Goal: Obtain resource: Download file/media

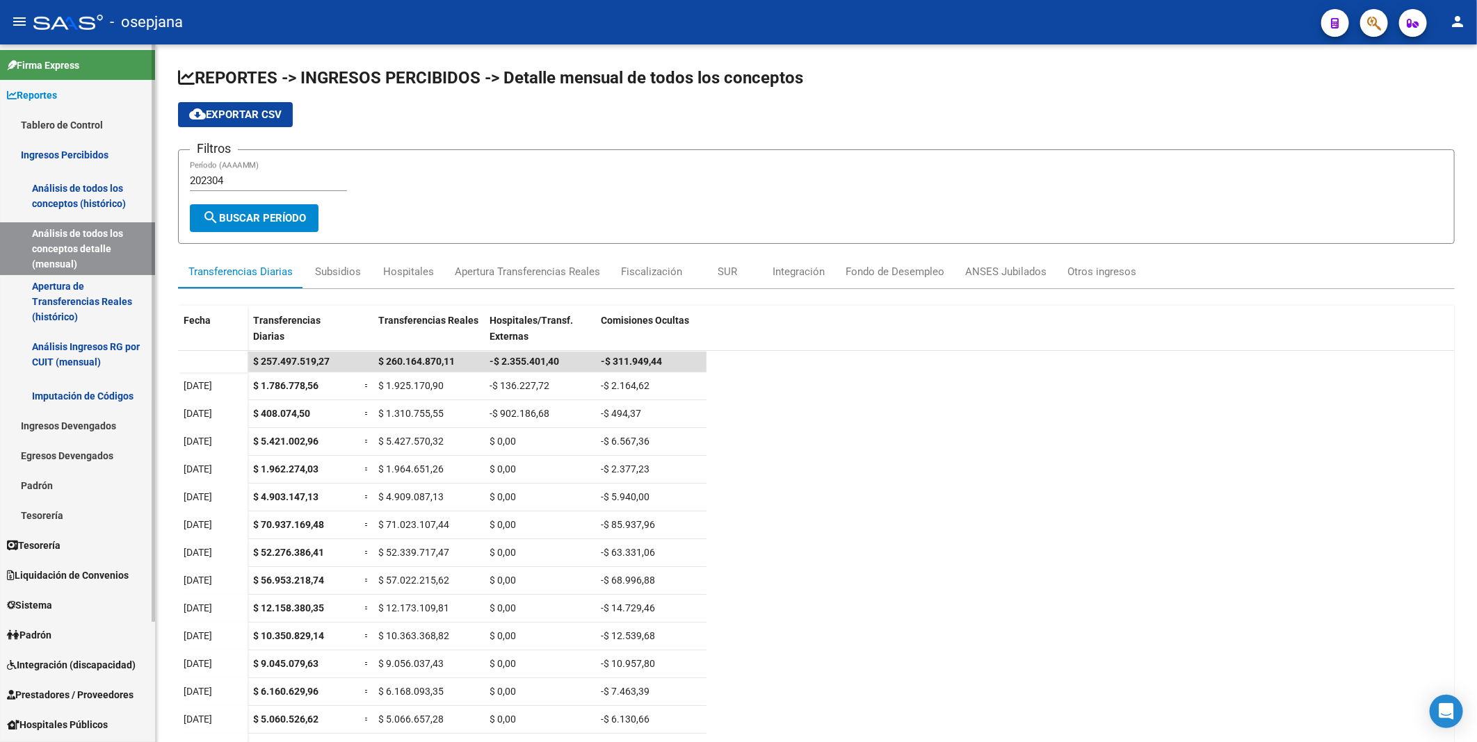
click at [88, 153] on link "Ingresos Percibidos" at bounding box center [77, 155] width 155 height 30
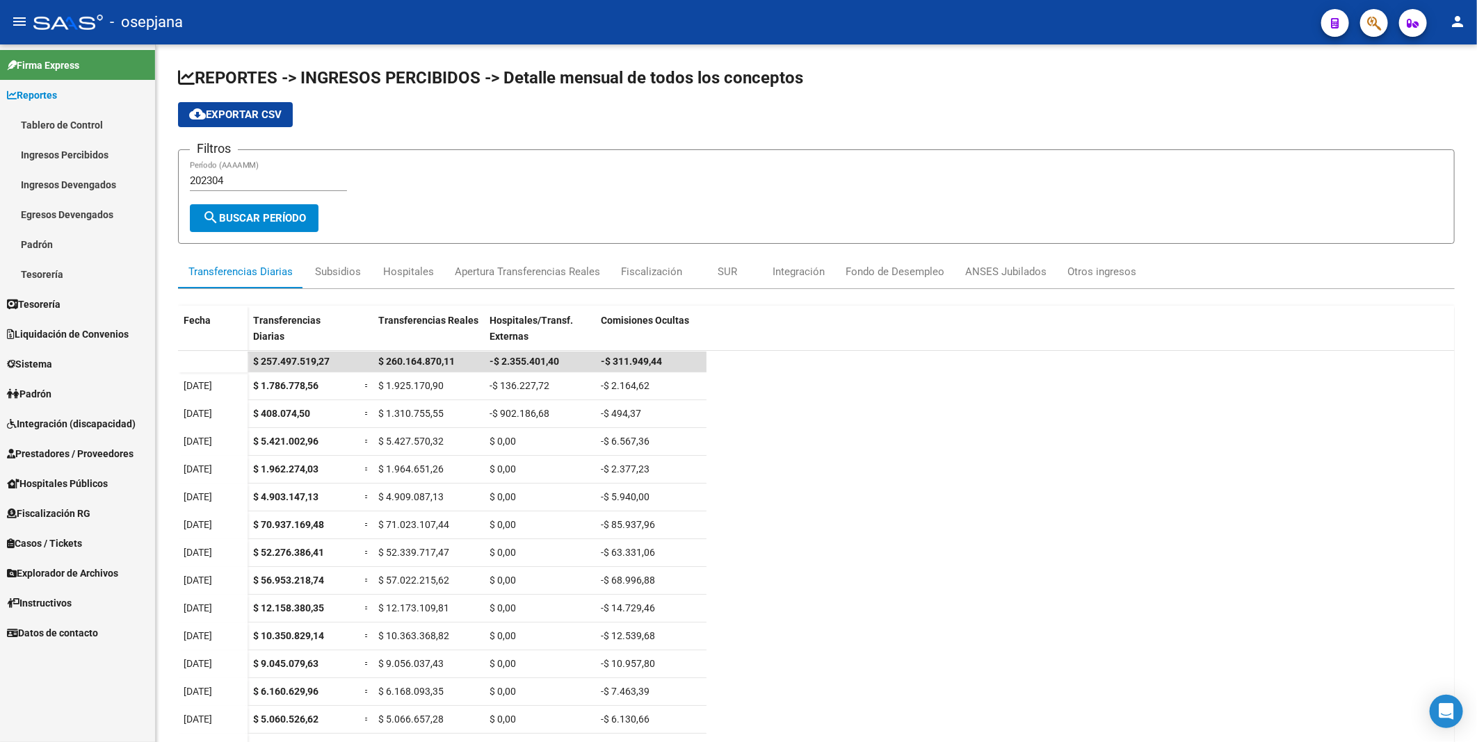
click at [57, 418] on span "Integración (discapacidad)" at bounding box center [71, 423] width 129 height 15
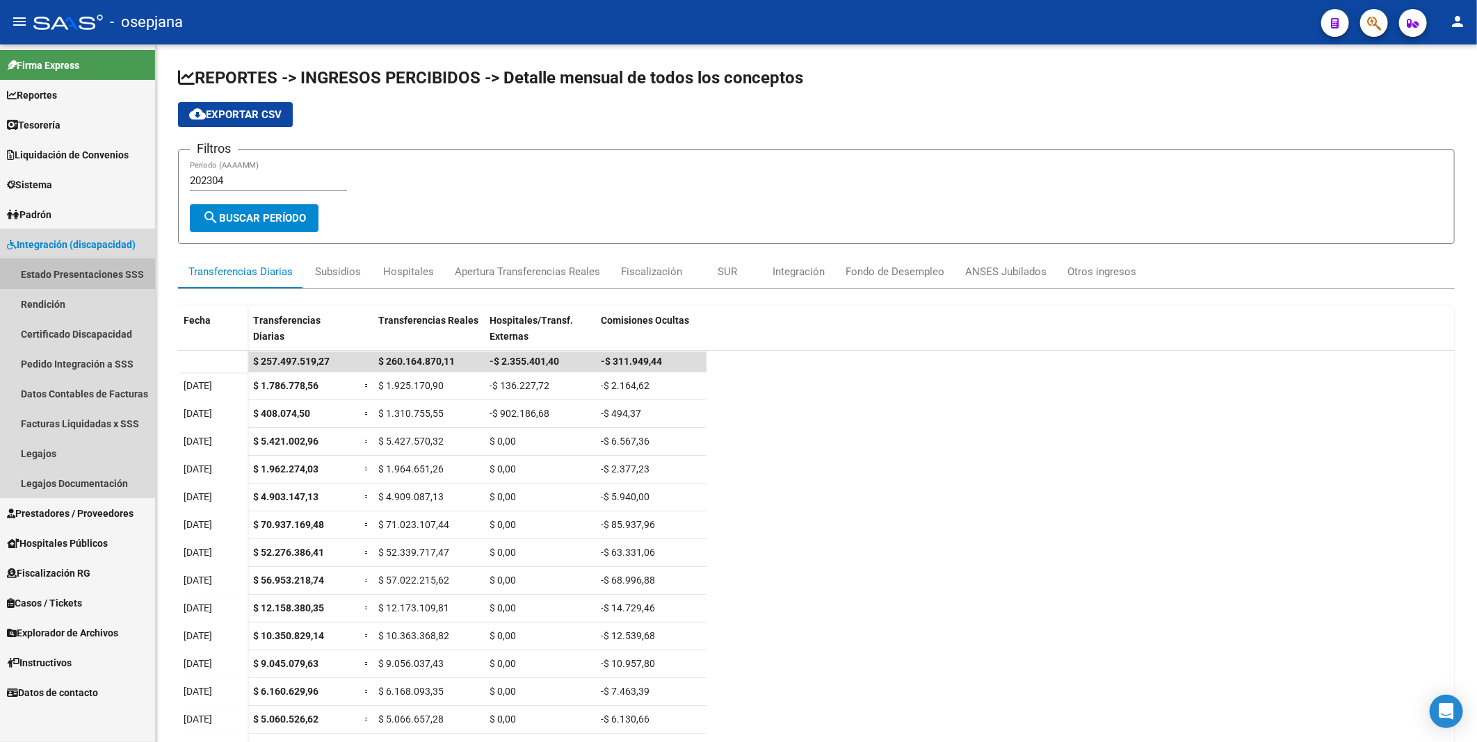
click at [57, 274] on link "Estado Presentaciones SSS" at bounding box center [77, 274] width 155 height 30
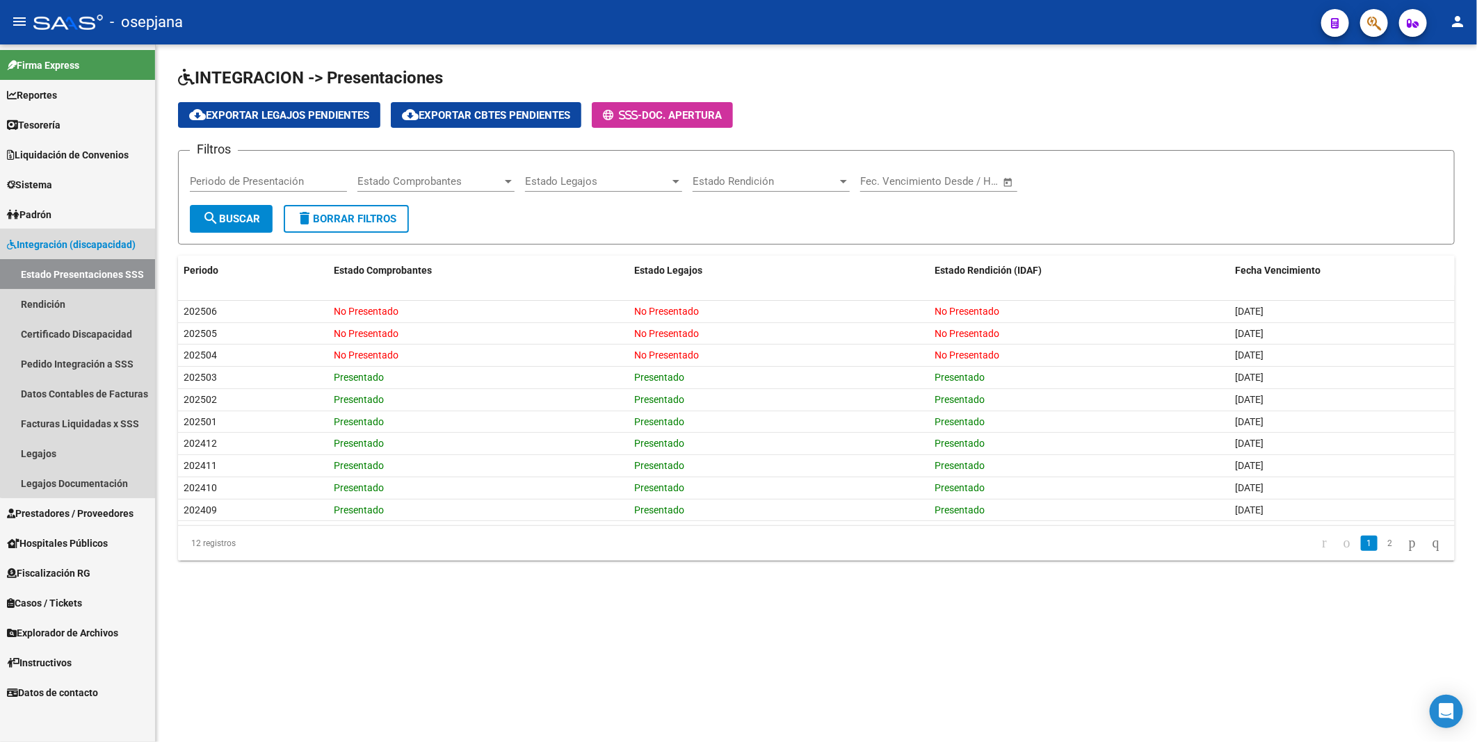
click at [88, 242] on span "Integración (discapacidad)" at bounding box center [71, 244] width 129 height 15
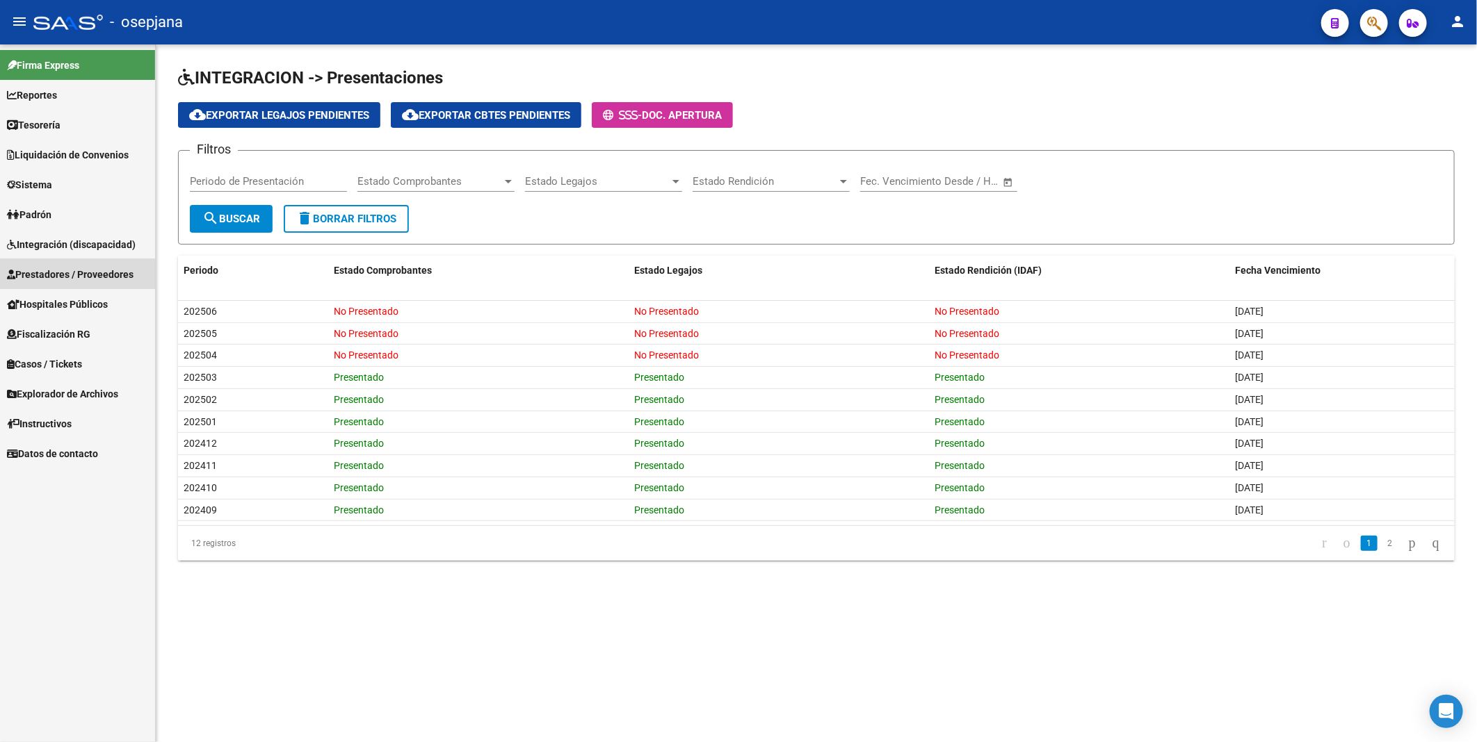
click at [80, 268] on span "Prestadores / Proveedores" at bounding box center [70, 274] width 127 height 15
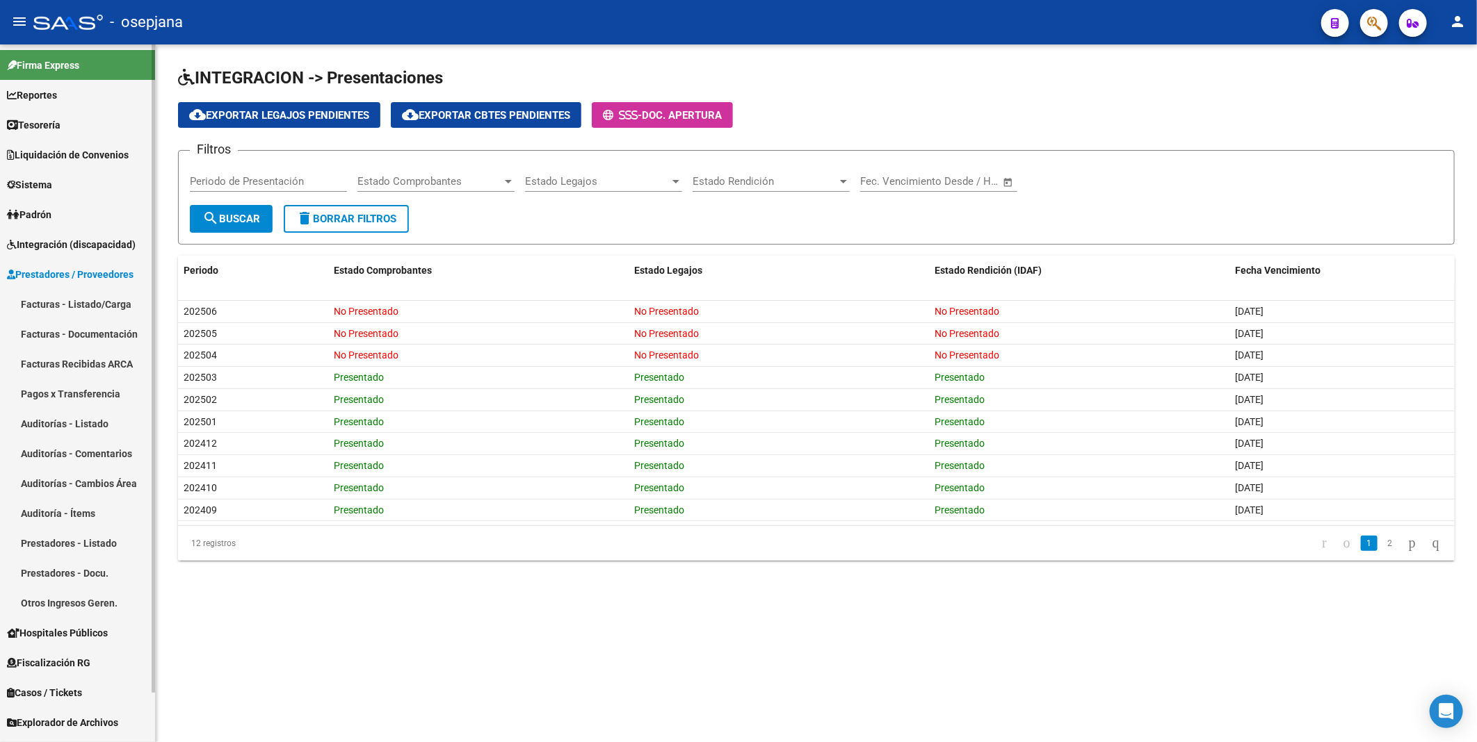
click at [78, 303] on link "Facturas - Listado/Carga" at bounding box center [77, 304] width 155 height 30
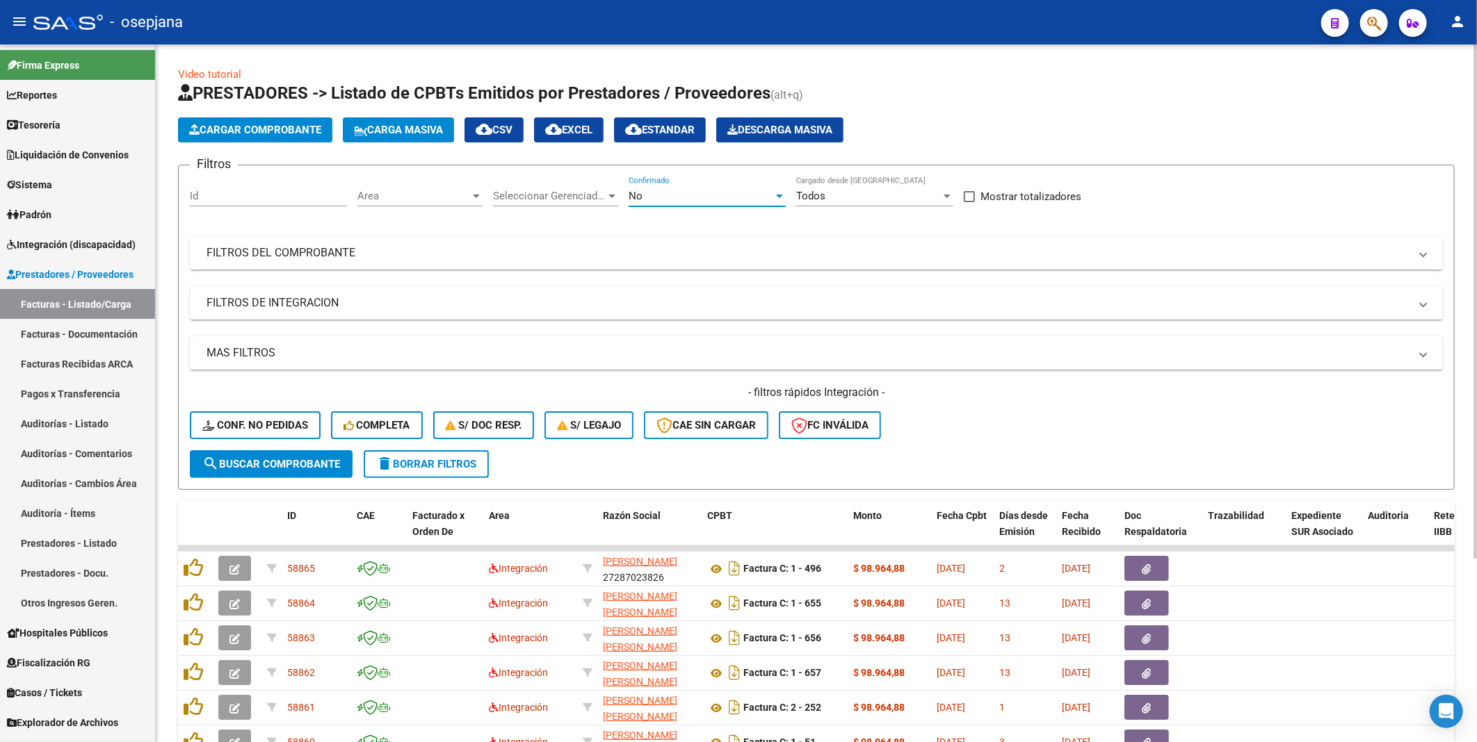
click at [699, 196] on div "No" at bounding box center [700, 196] width 145 height 13
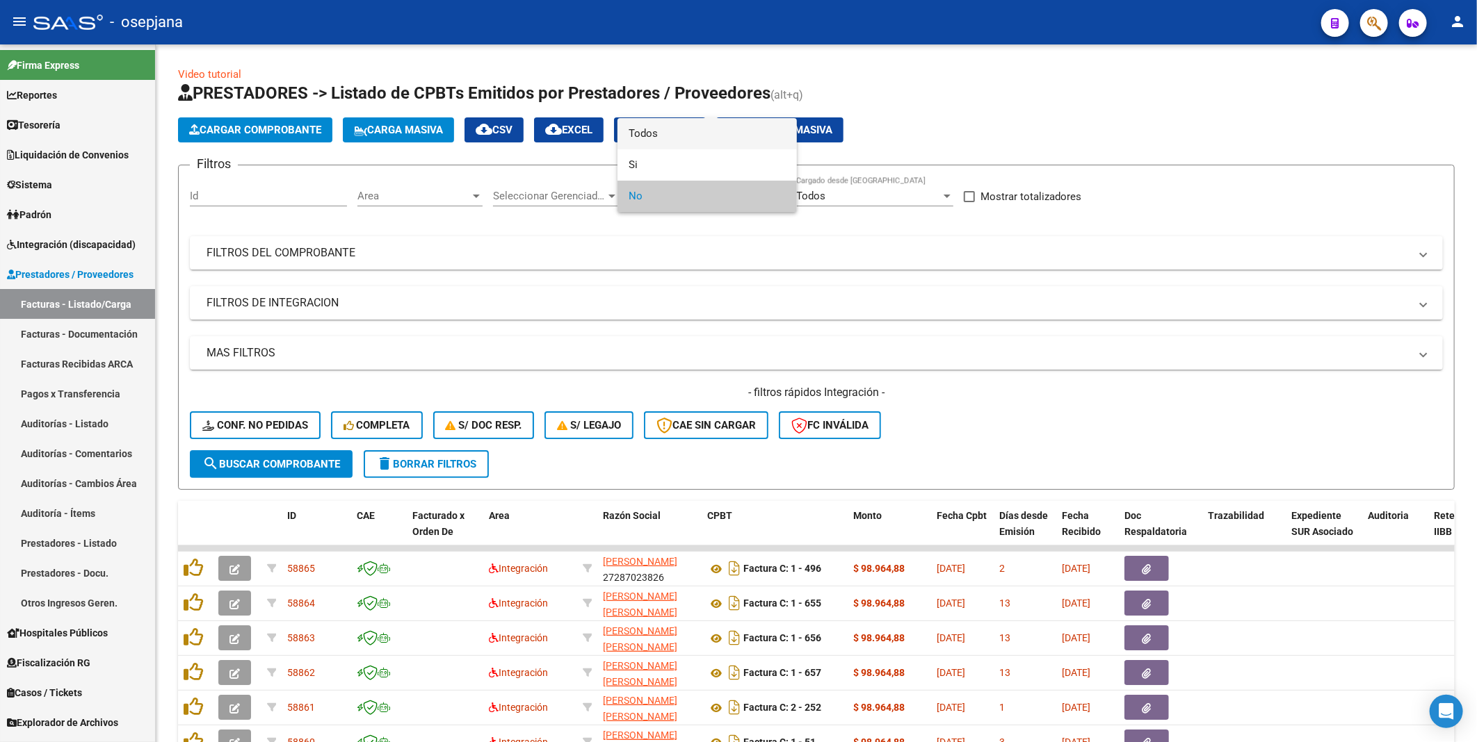
click at [670, 135] on span "Todos" at bounding box center [706, 133] width 157 height 31
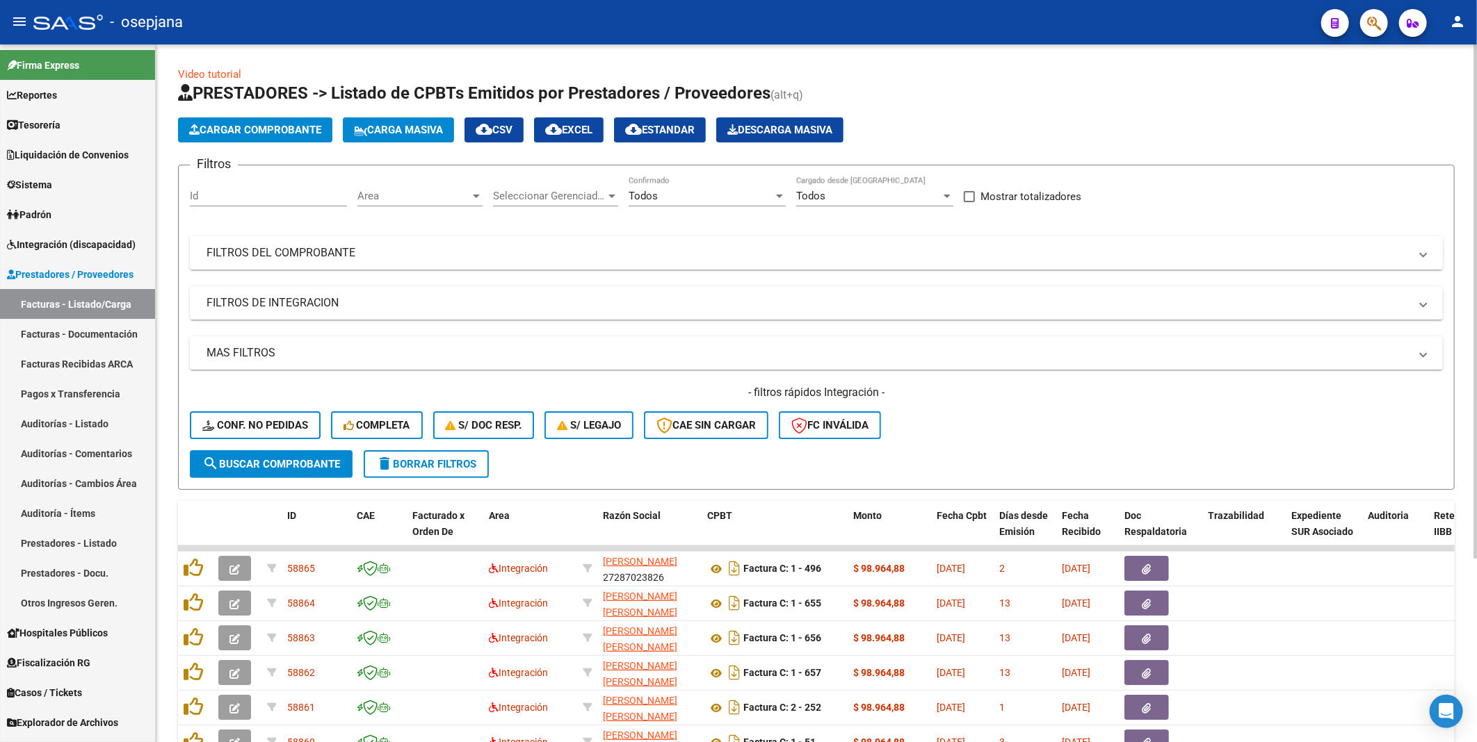
click at [251, 251] on mat-panel-title "FILTROS DEL COMPROBANTE" at bounding box center [807, 252] width 1203 height 15
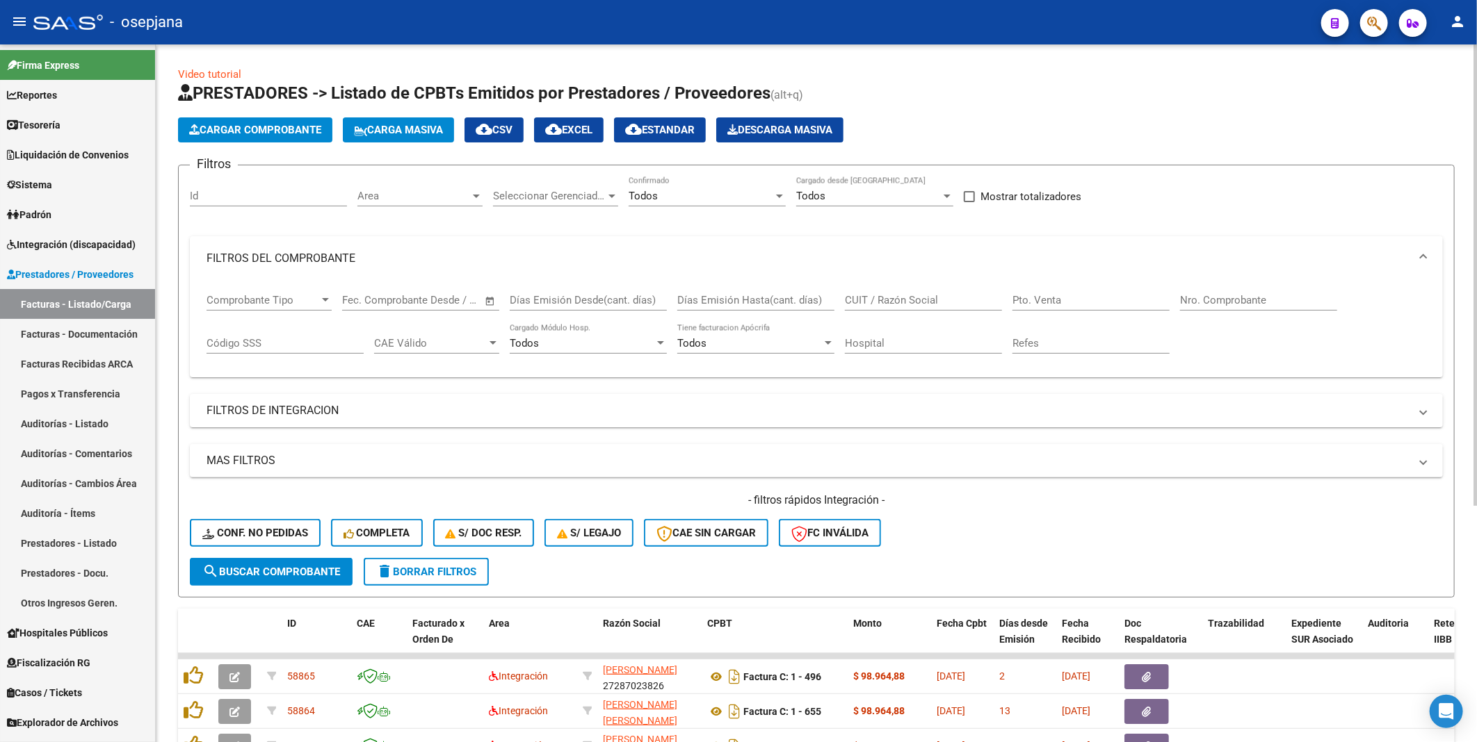
click at [859, 302] on input "CUIT / Razón Social" at bounding box center [923, 300] width 157 height 13
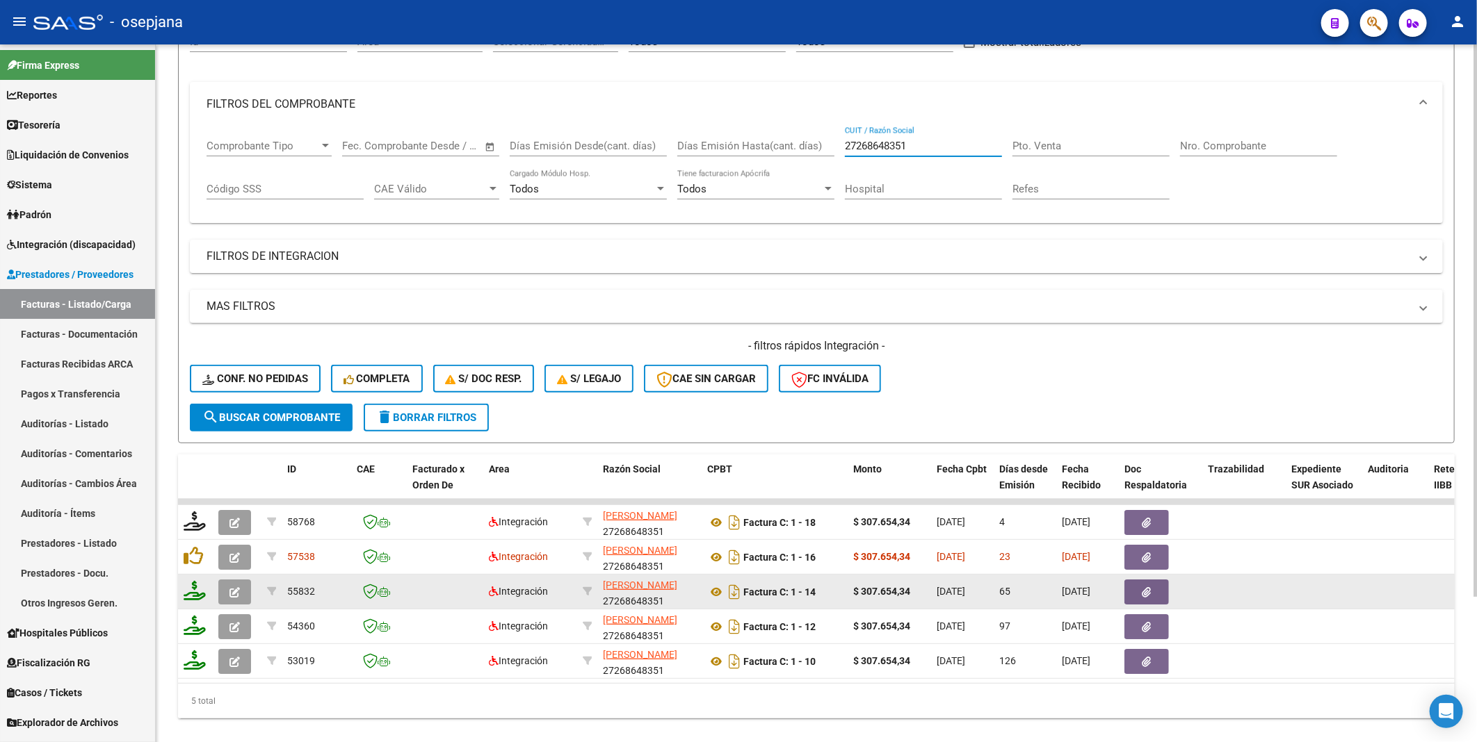
scroll to position [185, 0]
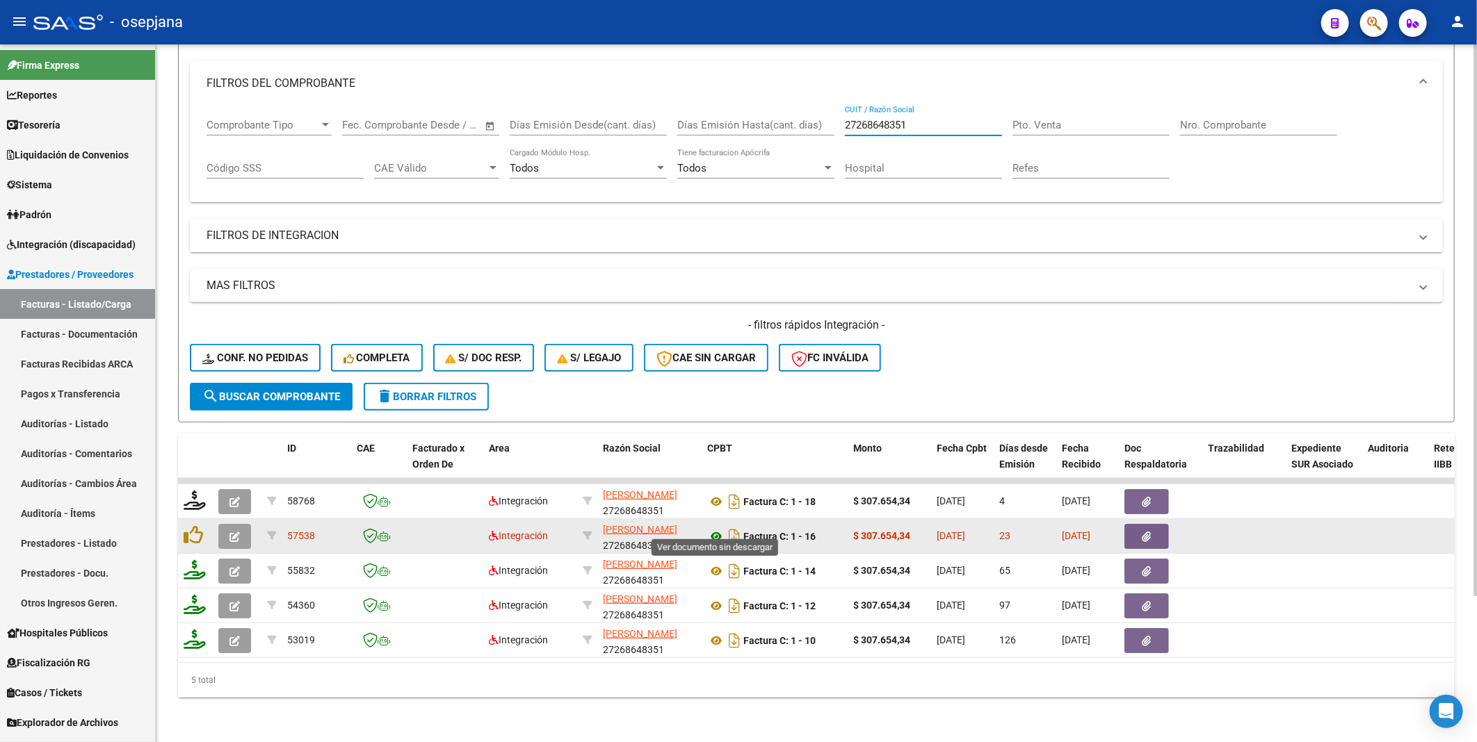
type input "27268648351"
click at [717, 528] on icon at bounding box center [716, 536] width 18 height 17
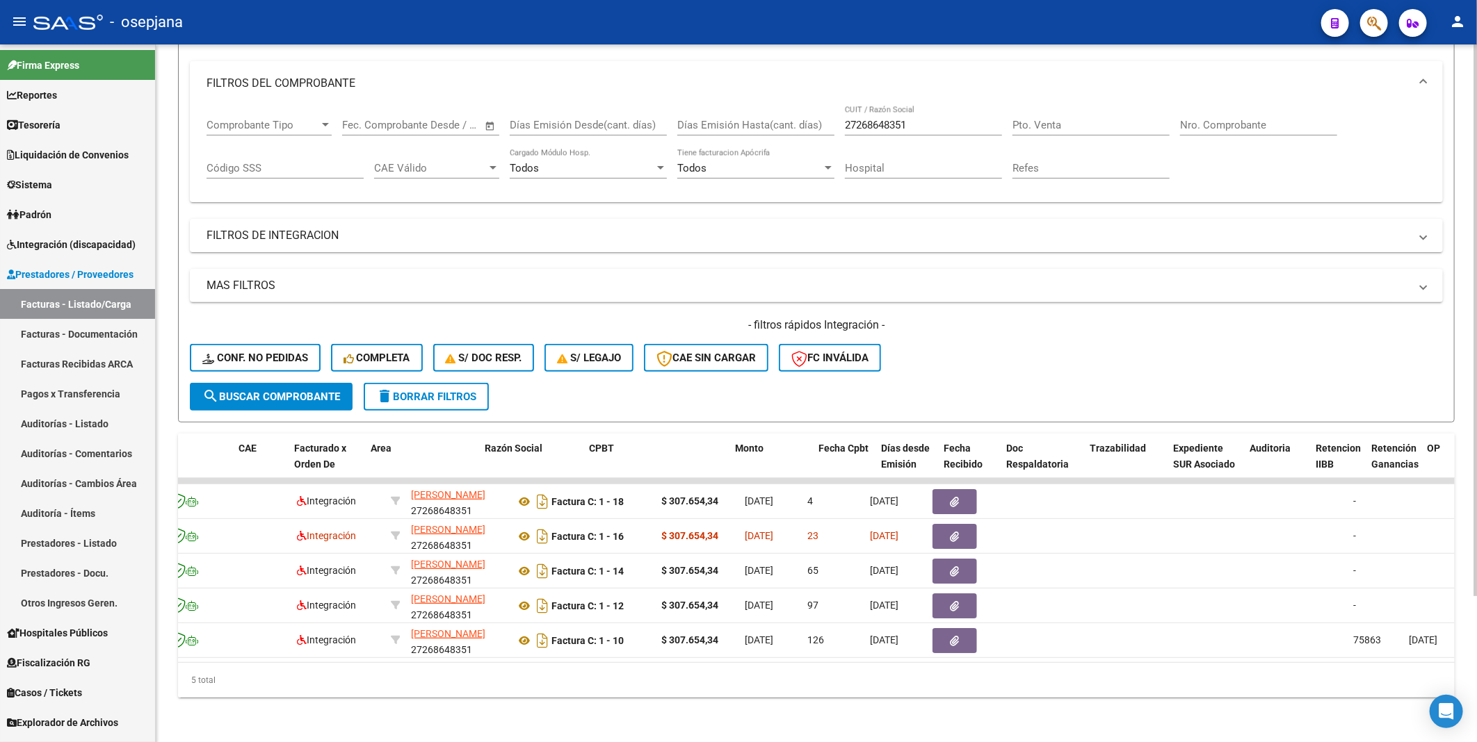
scroll to position [0, 0]
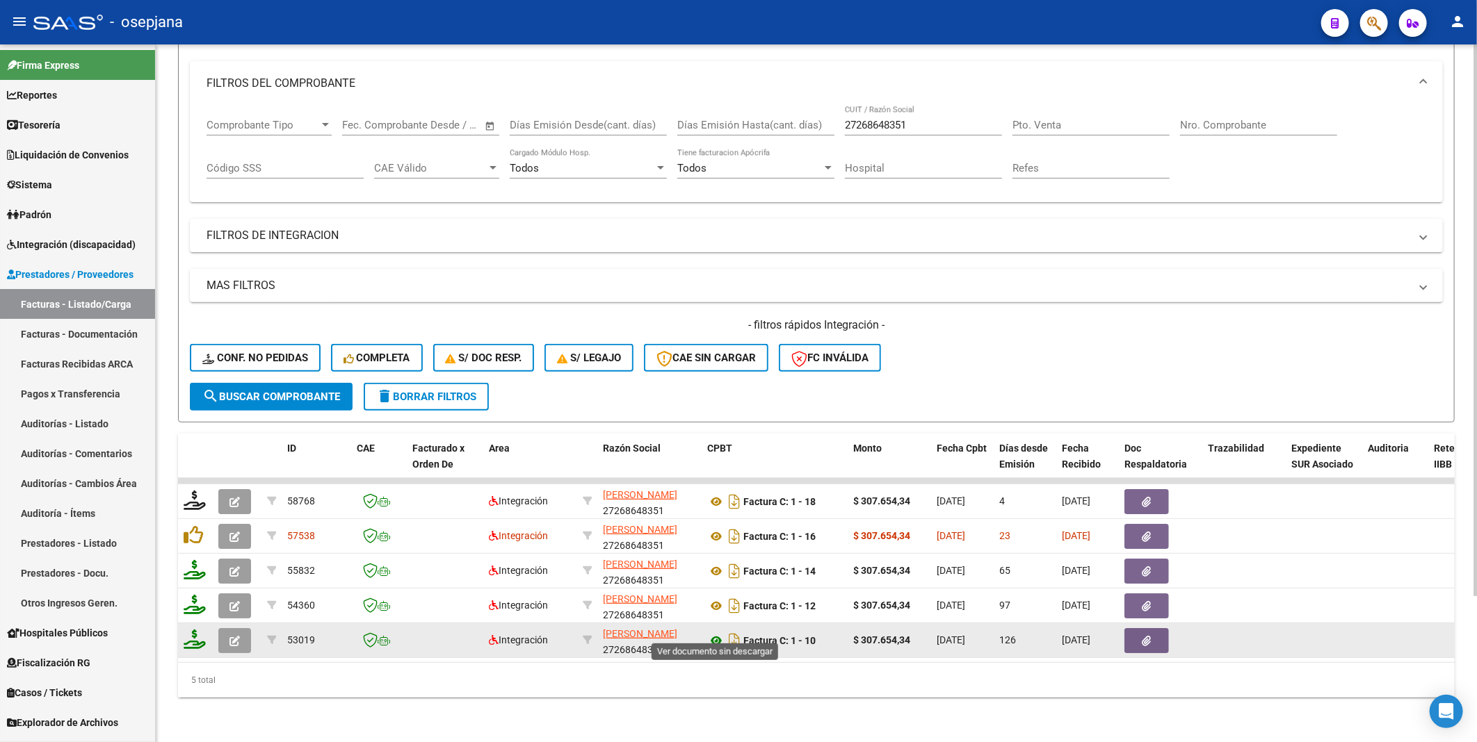
click at [712, 633] on icon at bounding box center [716, 641] width 18 height 17
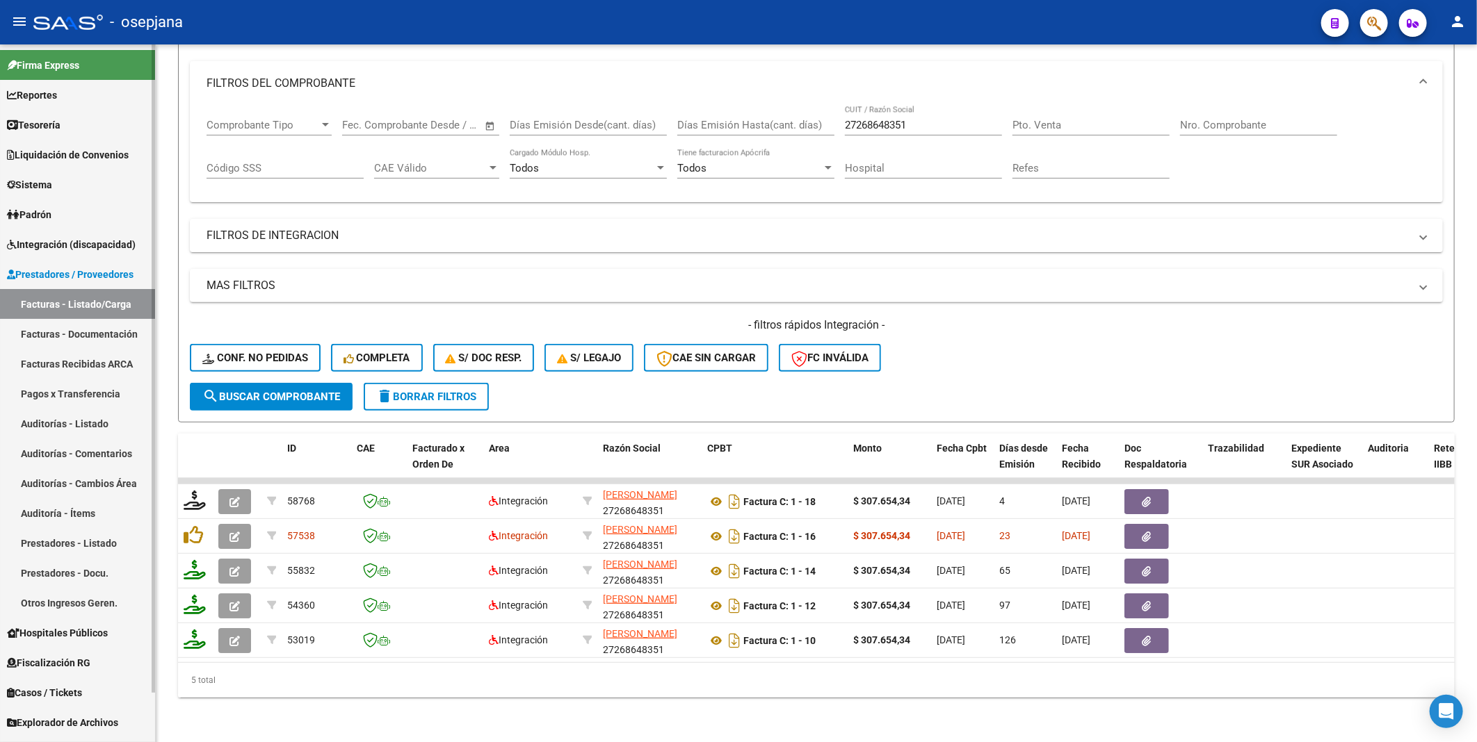
click at [43, 275] on span "Prestadores / Proveedores" at bounding box center [70, 274] width 127 height 15
